Goal: Information Seeking & Learning: Learn about a topic

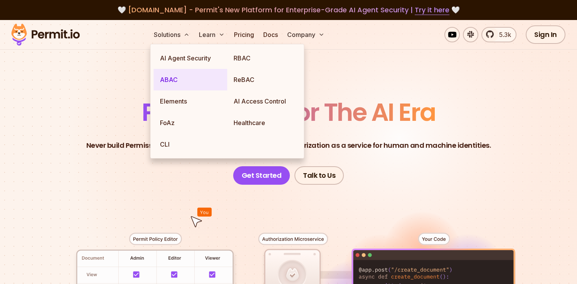
click at [183, 78] on link "ABAC" at bounding box center [191, 80] width 74 height 22
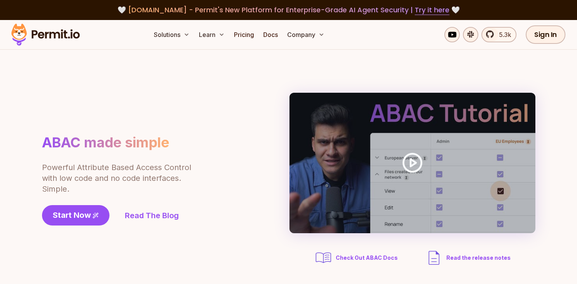
click at [195, 244] on div "ABAC made simple Powerful Attribute Based Access Control with low code and no c…" at bounding box center [288, 180] width 493 height 175
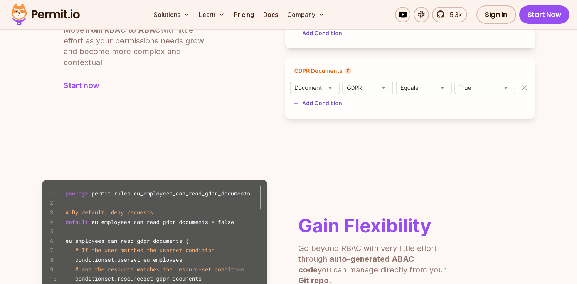
scroll to position [385, 0]
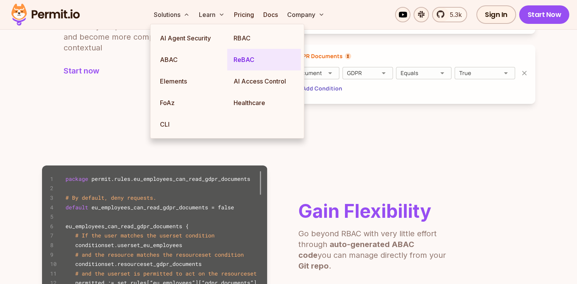
click at [237, 58] on link "ReBAC" at bounding box center [264, 60] width 74 height 22
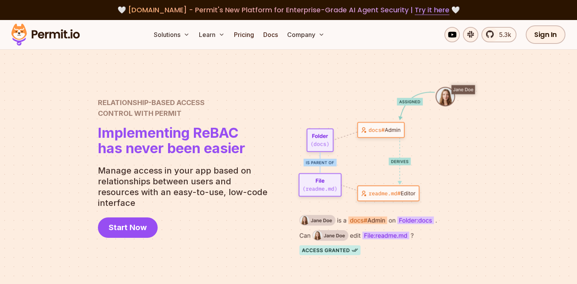
click at [58, 141] on div at bounding box center [288, 168] width 577 height 237
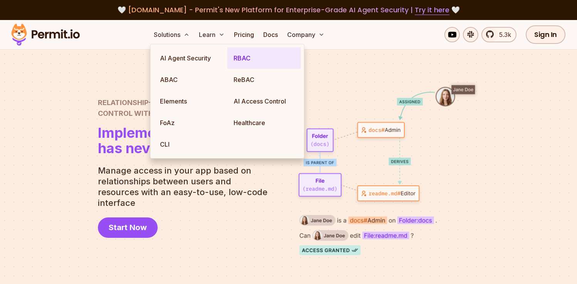
click at [237, 59] on link "RBAC" at bounding box center [264, 58] width 74 height 22
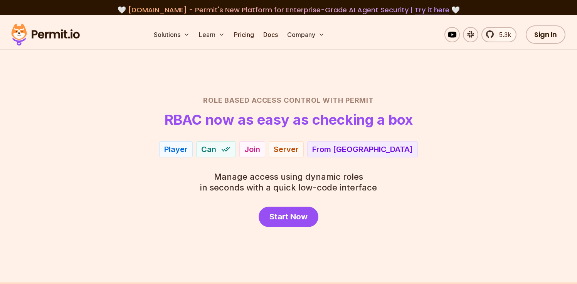
click at [96, 192] on div "Role Based Access Control with Permit RBAC now as easy as checking a box Player…" at bounding box center [289, 161] width 540 height 132
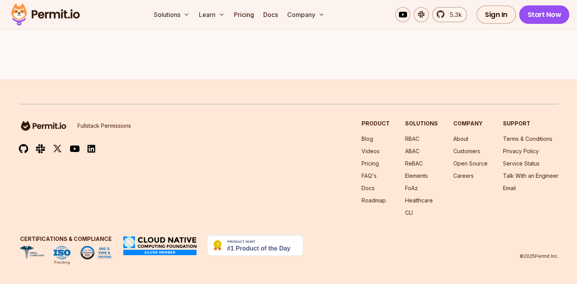
scroll to position [2267, 0]
